Goal: Transaction & Acquisition: Purchase product/service

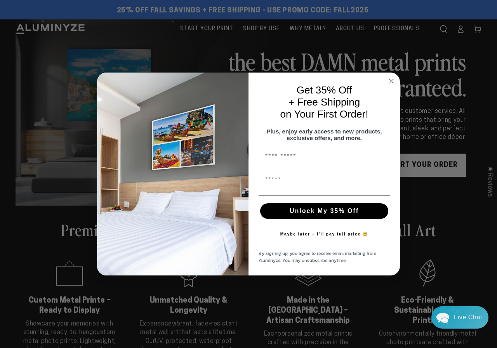
click at [392, 78] on icon "Close dialog" at bounding box center [391, 81] width 9 height 9
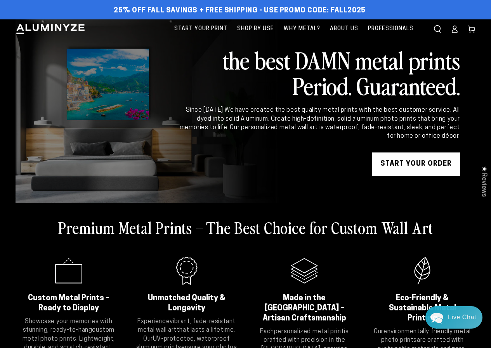
click at [454, 29] on icon at bounding box center [455, 29] width 8 height 8
click at [453, 28] on icon at bounding box center [455, 29] width 8 height 8
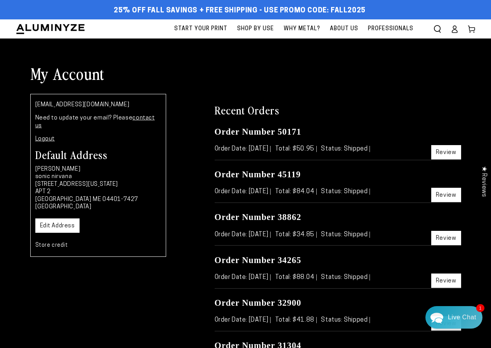
click at [438, 238] on link "Review" at bounding box center [446, 238] width 30 height 14
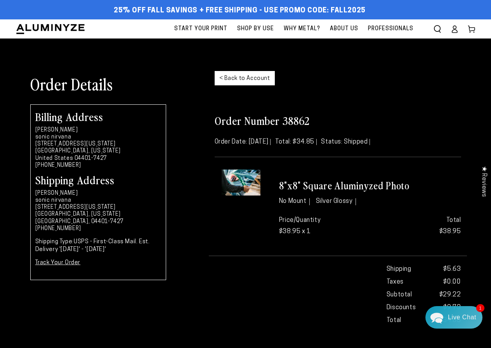
click at [294, 190] on h3 "8"x8" Square Aluminyzed Photo" at bounding box center [370, 185] width 182 height 13
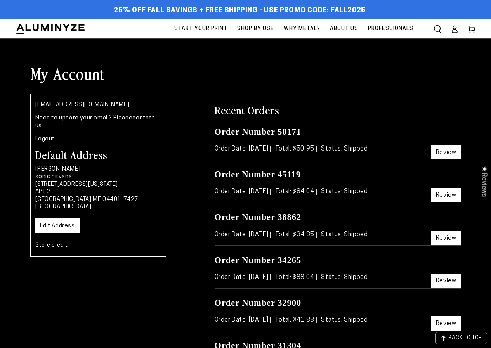
scroll to position [78, 0]
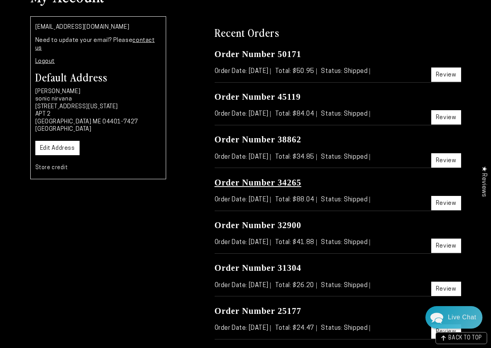
click at [245, 182] on link "Order Number 34265" at bounding box center [258, 183] width 87 height 10
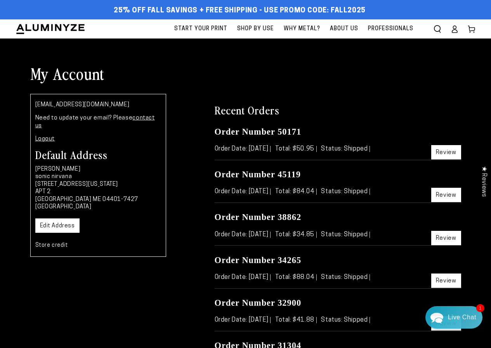
click at [216, 29] on span "Start Your Print" at bounding box center [200, 29] width 53 height 10
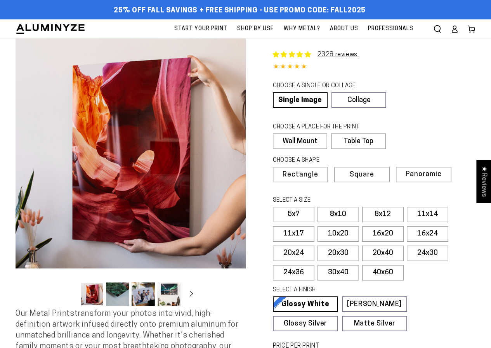
scroll to position [272, 0]
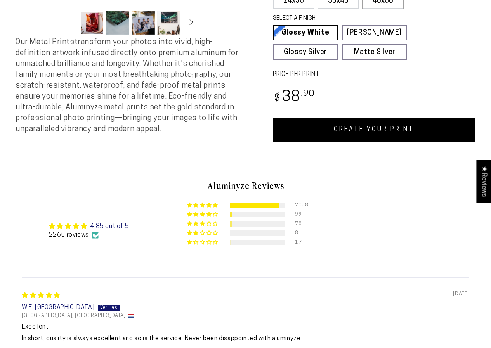
select select "**********"
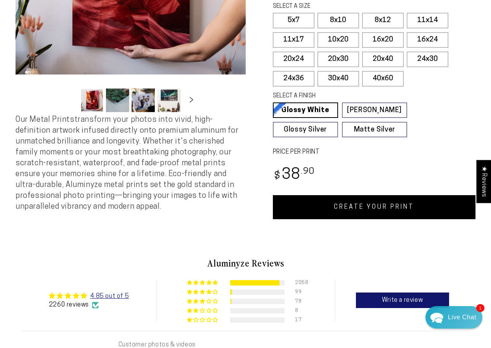
scroll to position [0, 0]
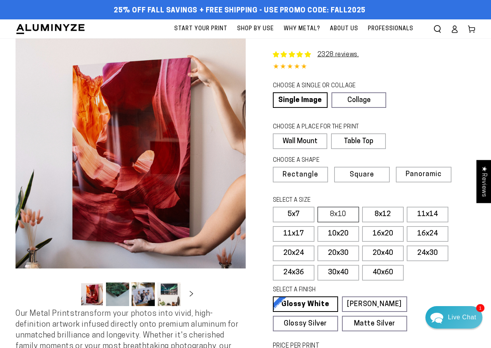
click at [332, 215] on label "8x10" at bounding box center [339, 215] width 42 height 16
click at [300, 102] on link "Single Image" at bounding box center [299, 100] width 53 height 16
click at [305, 140] on label "Wall Mount" at bounding box center [300, 142] width 54 height 16
click at [314, 172] on span "Rectangle" at bounding box center [300, 175] width 34 height 7
click at [354, 216] on label "8x10" at bounding box center [339, 215] width 42 height 16
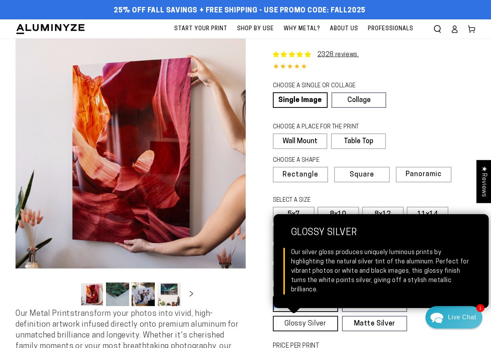
click at [309, 319] on link "Glossy Silver Glossy Silver Our silver gloss produces uniquely luminous prints …" at bounding box center [305, 324] width 65 height 16
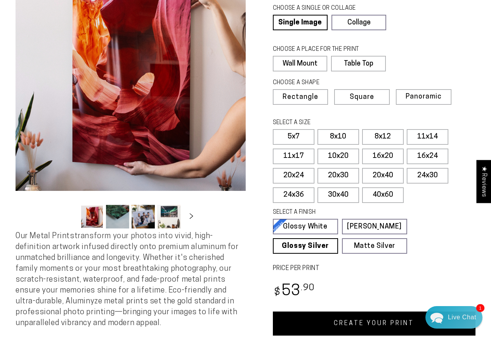
scroll to position [155, 0]
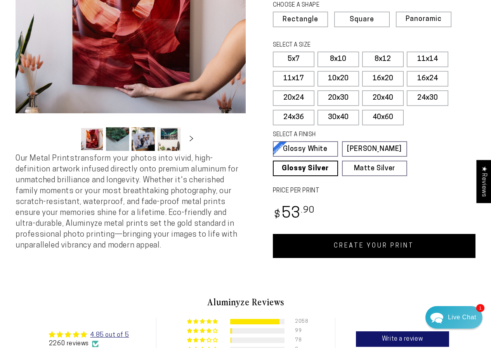
click at [409, 245] on link "CREATE YOUR PRINT" at bounding box center [374, 246] width 203 height 24
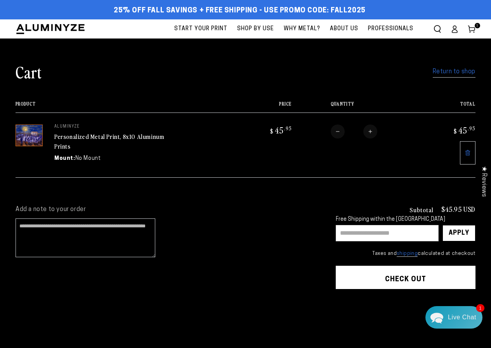
click at [337, 301] on shop-pay-wallet-button at bounding box center [337, 299] width 2 height 6
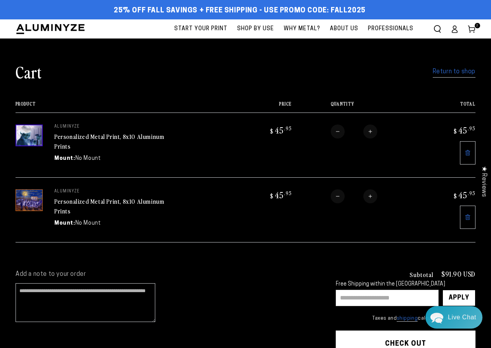
click at [362, 301] on input "text" at bounding box center [387, 298] width 103 height 16
type input "******"
click at [459, 299] on div "Apply" at bounding box center [459, 298] width 21 height 16
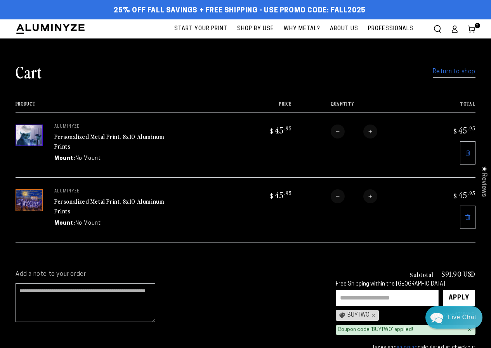
click at [234, 290] on cart-note "Add a note to your order" at bounding box center [168, 299] width 305 height 56
